Goal: Task Accomplishment & Management: Use online tool/utility

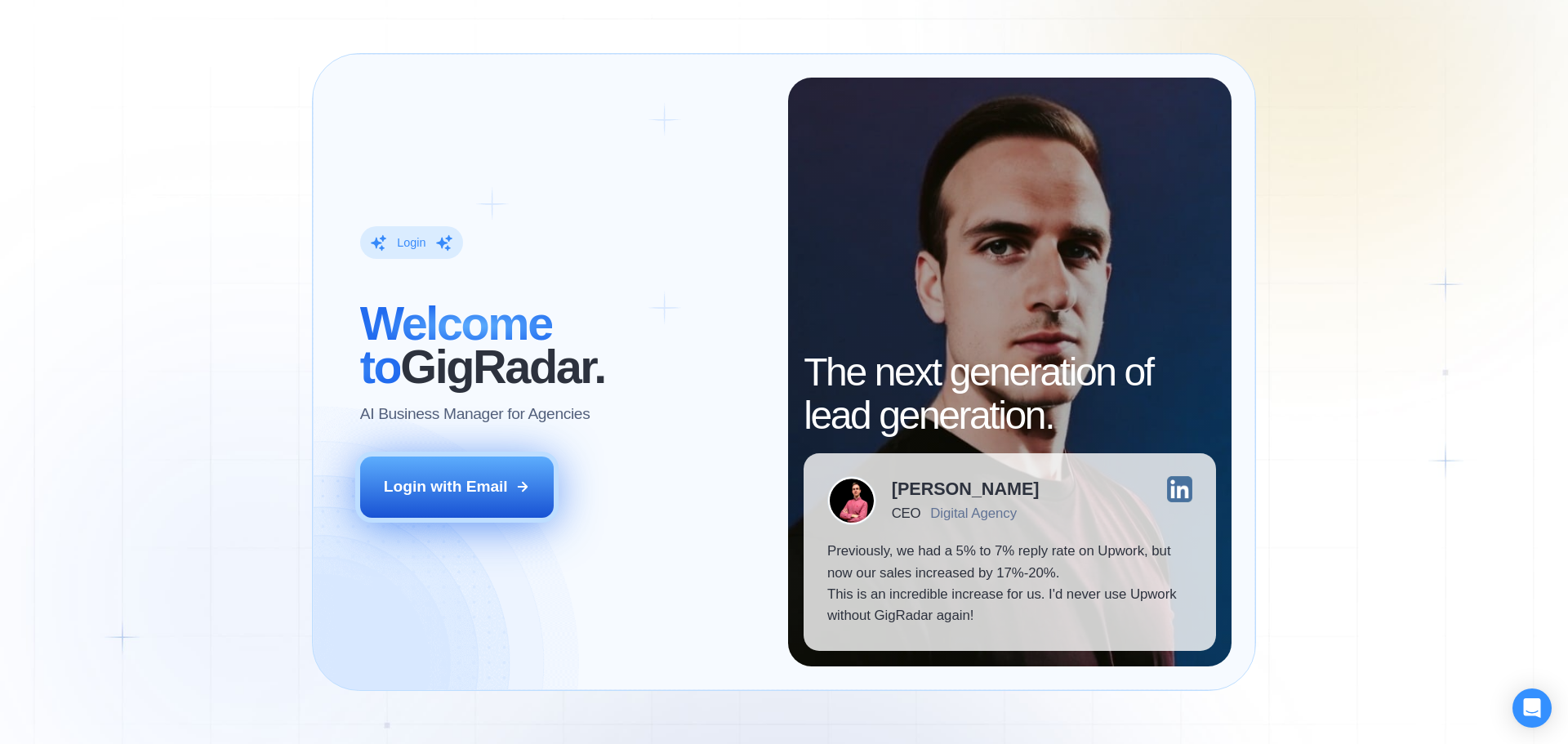
click at [401, 512] on button "Login with Email" at bounding box center [457, 486] width 194 height 61
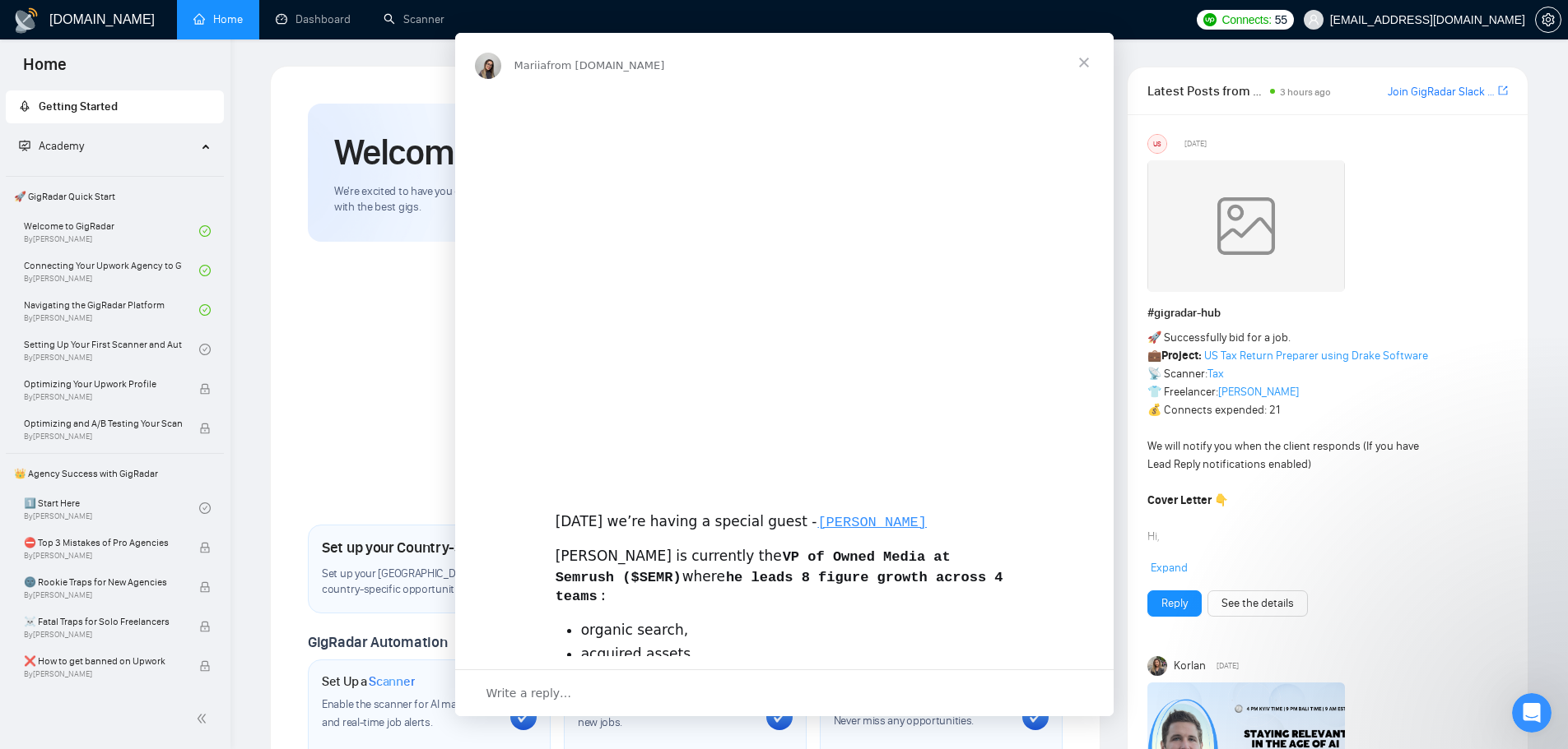
click at [446, 13] on div "Intercom messenger" at bounding box center [784, 374] width 1568 height 749
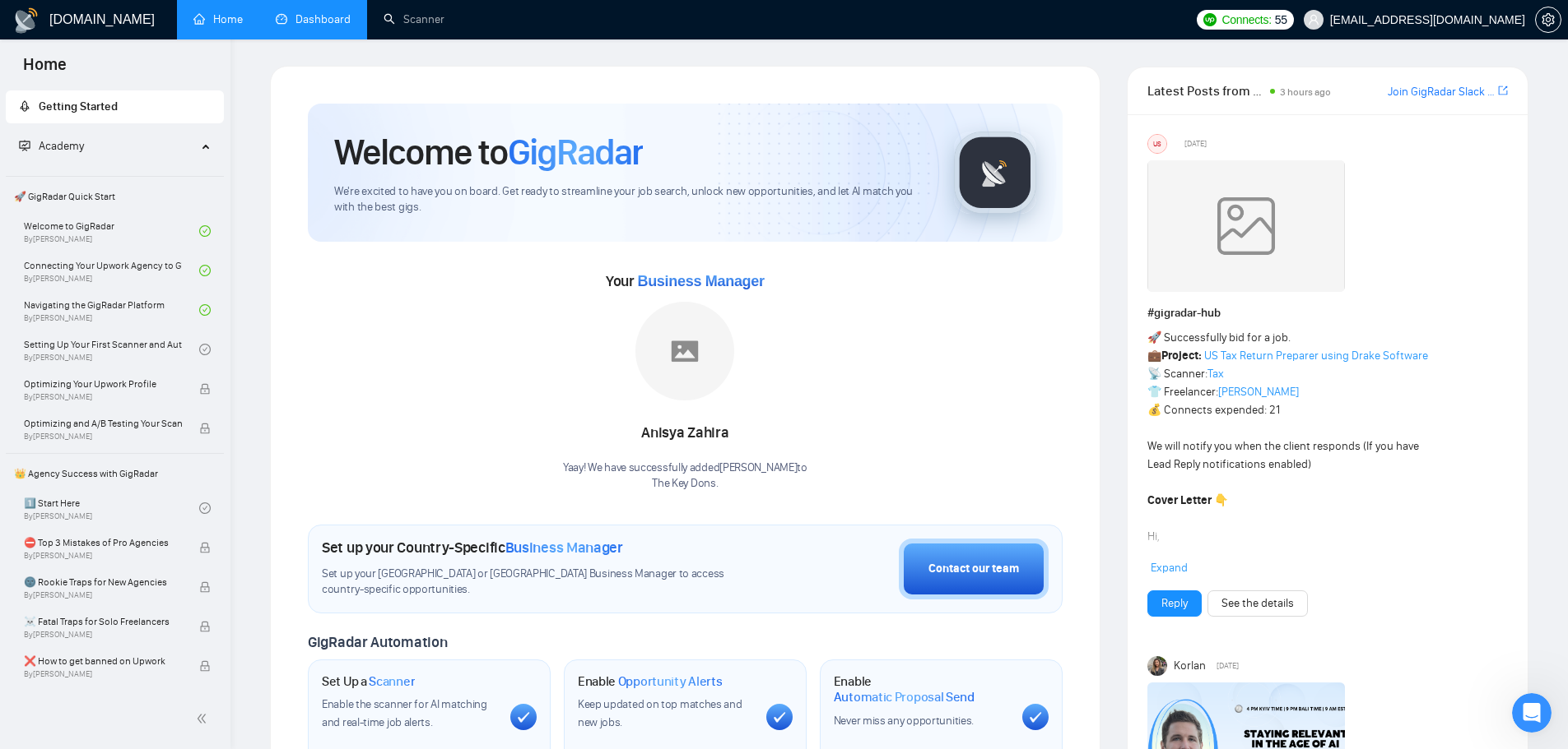
click at [324, 23] on link "Dashboard" at bounding box center [313, 19] width 75 height 14
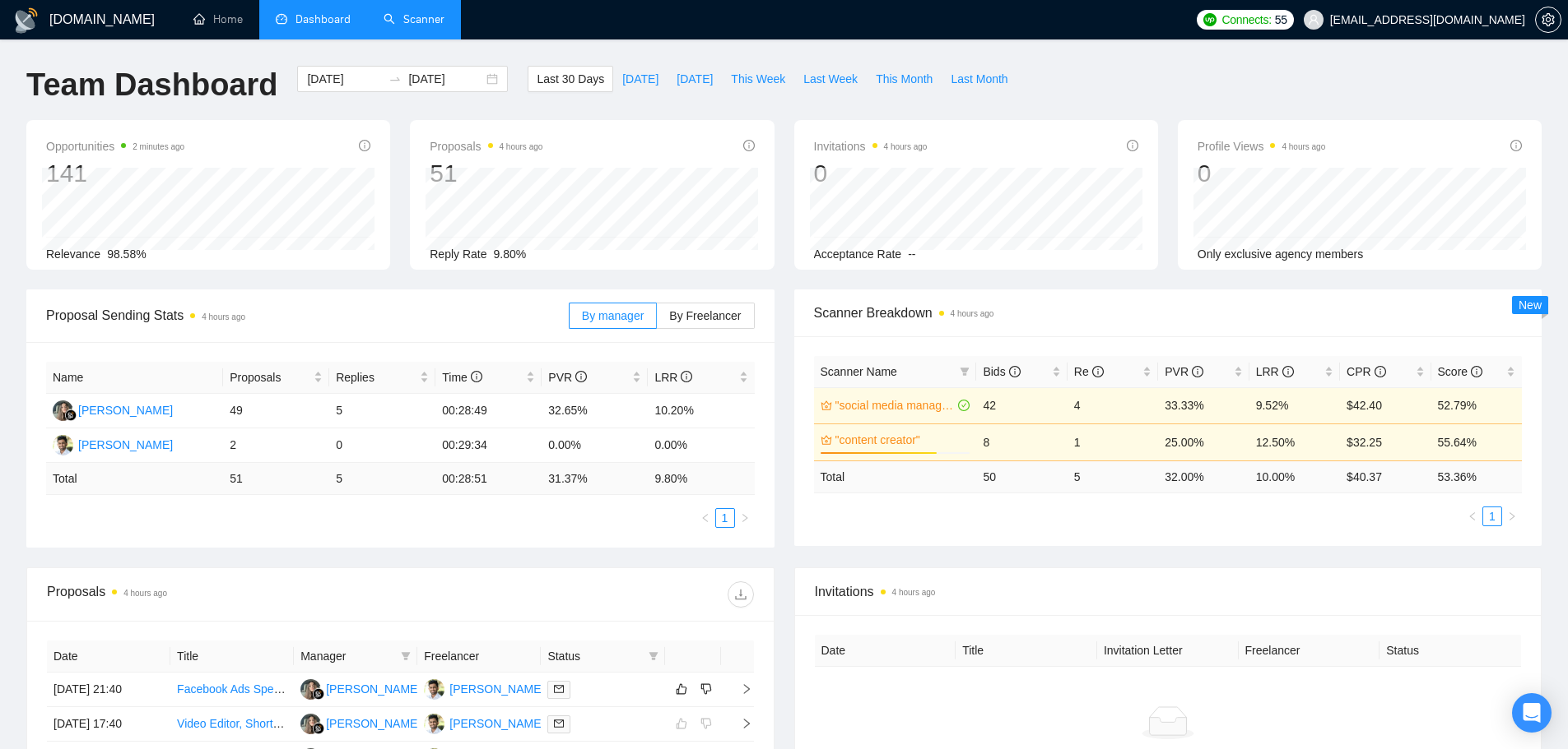
click at [408, 23] on link "Scanner" at bounding box center [414, 19] width 61 height 14
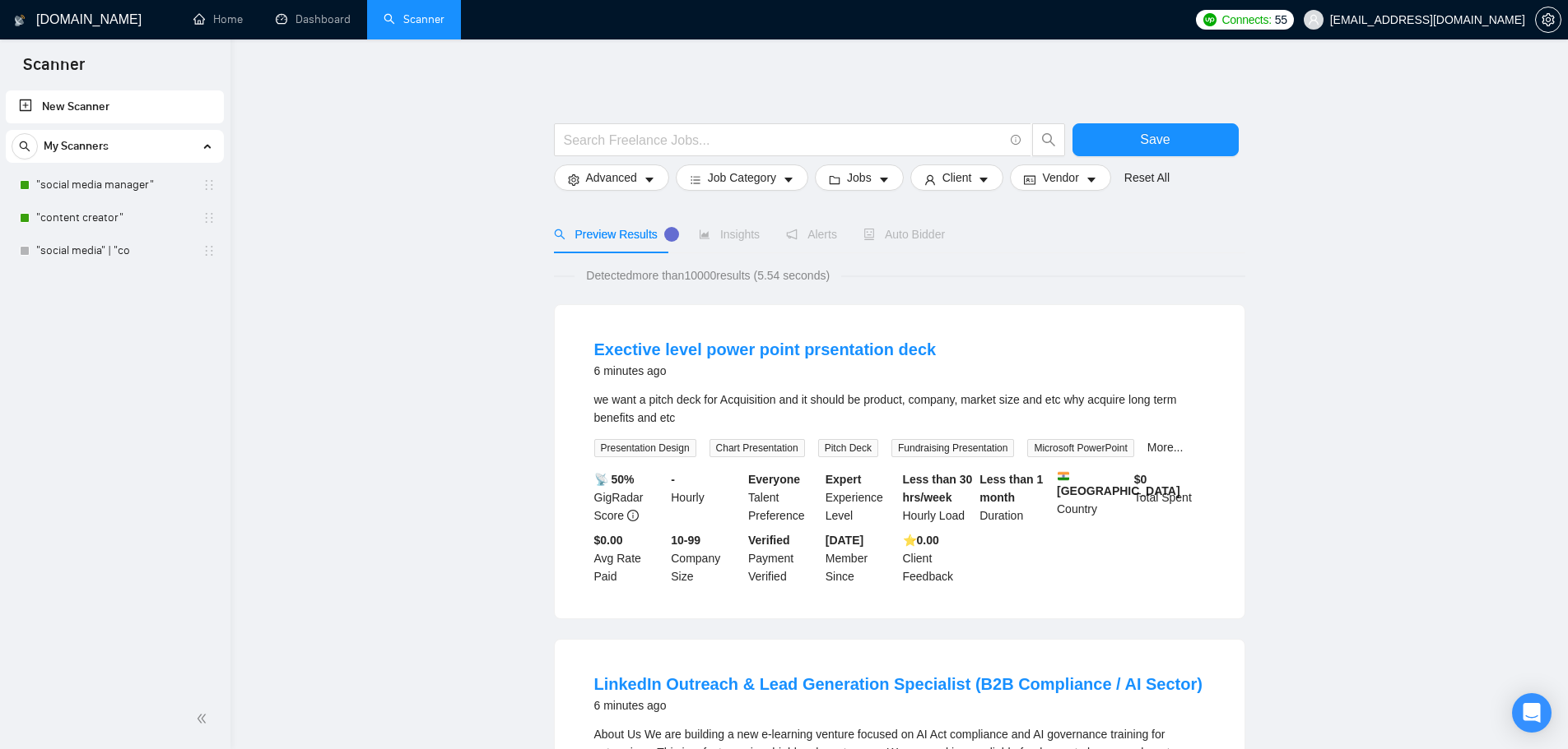
click at [133, 185] on link ""social media manager"" at bounding box center [114, 184] width 157 height 33
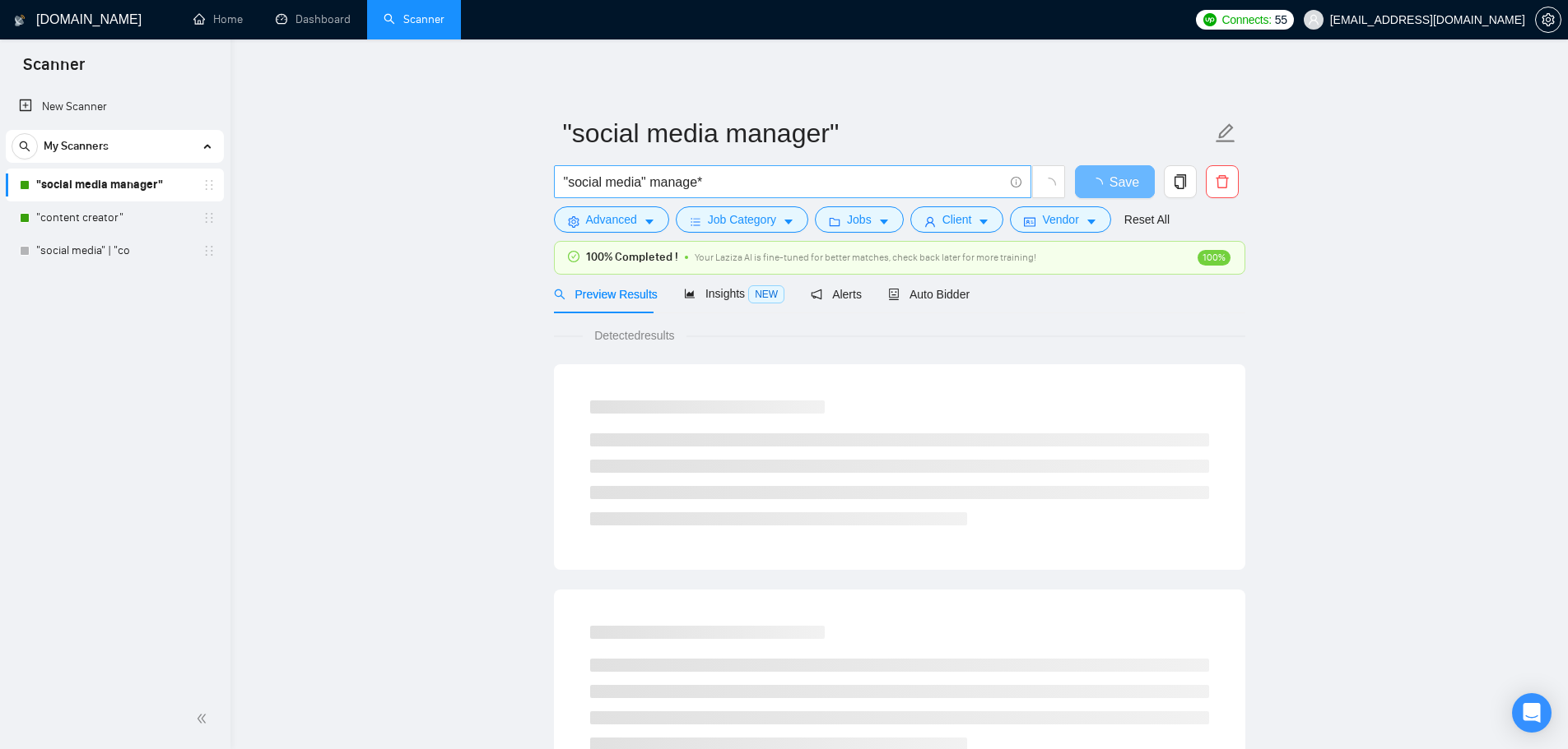
click at [645, 189] on input ""social media" manage*" at bounding box center [783, 181] width 439 height 20
click at [718, 179] on input ""social media" manage*" at bounding box center [783, 181] width 439 height 20
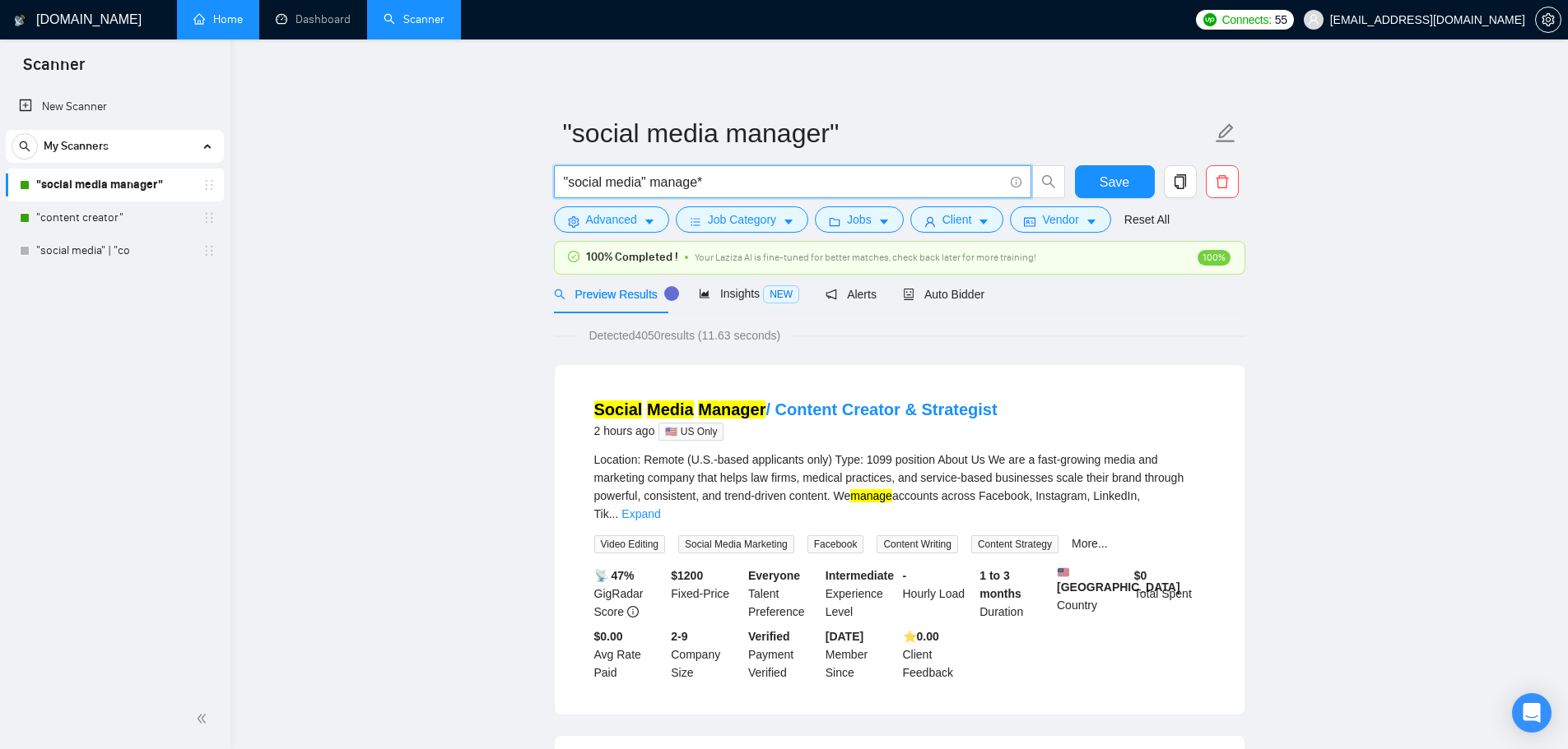
click at [201, 19] on link "Home" at bounding box center [218, 19] width 50 height 14
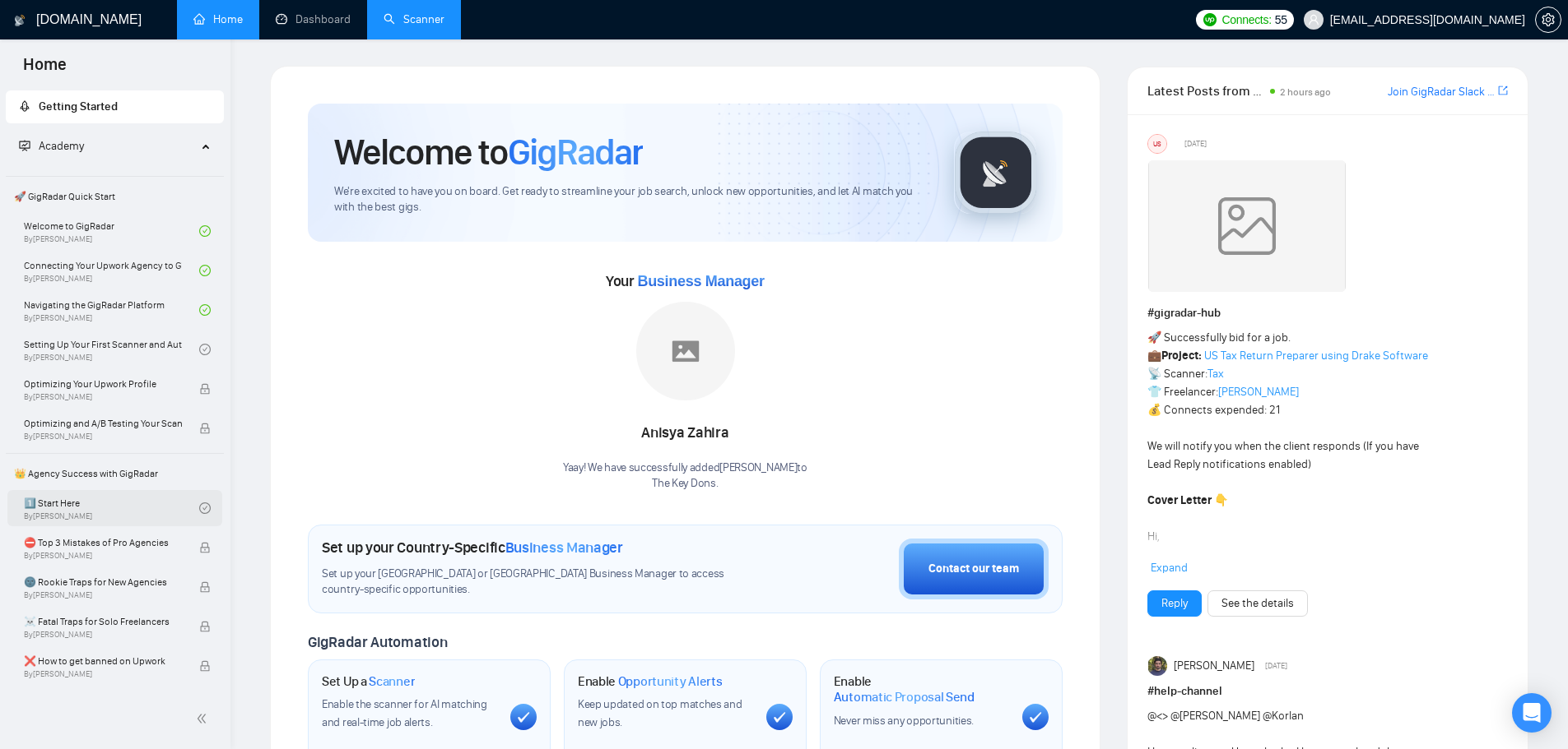
click at [113, 510] on link "1️⃣ Start Here By Vadym Ovcharenko" at bounding box center [112, 508] width 175 height 36
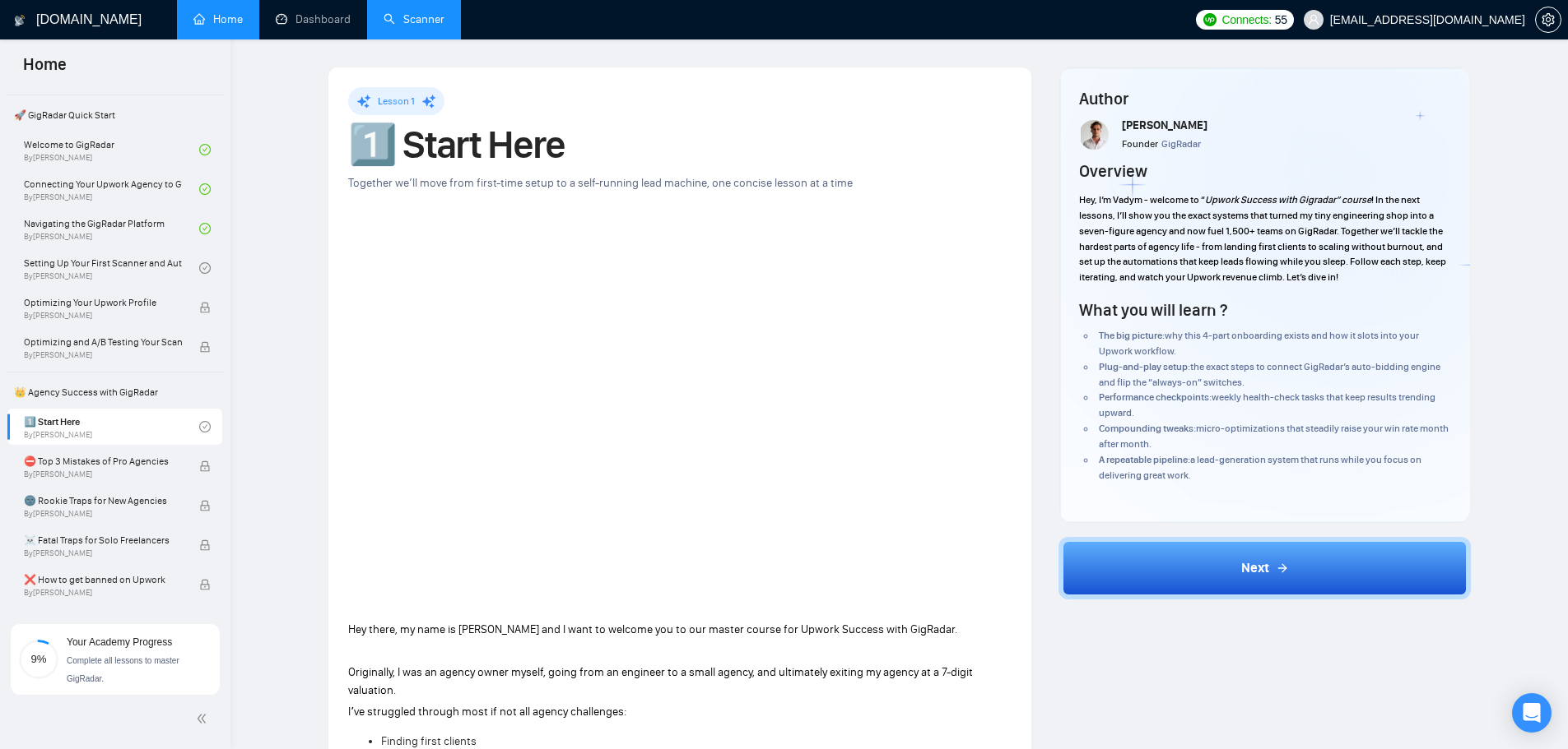
click at [88, 27] on h1 "GigRadar.io" at bounding box center [89, 19] width 105 height 40
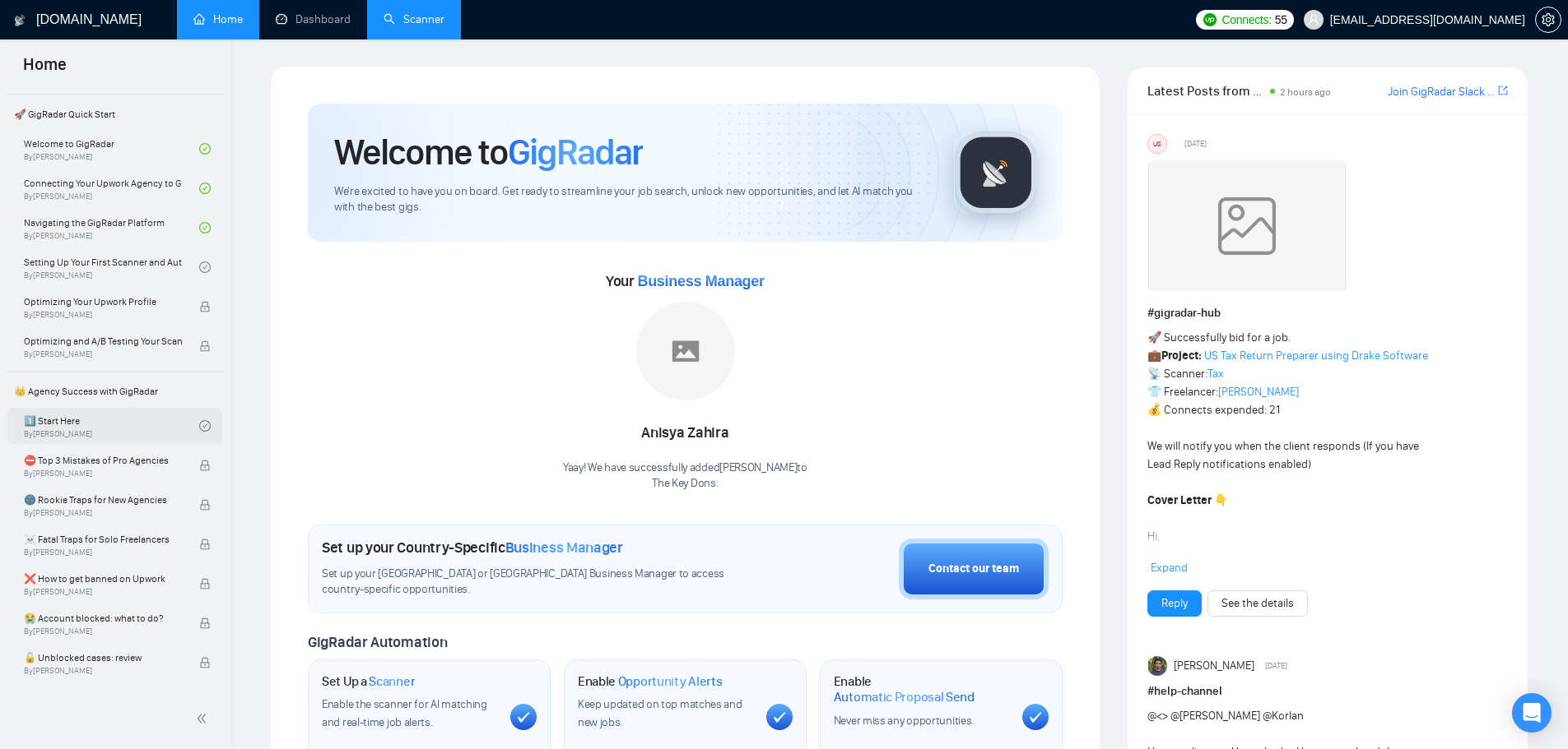
scroll to position [165, 0]
